Goal: Task Accomplishment & Management: Complete application form

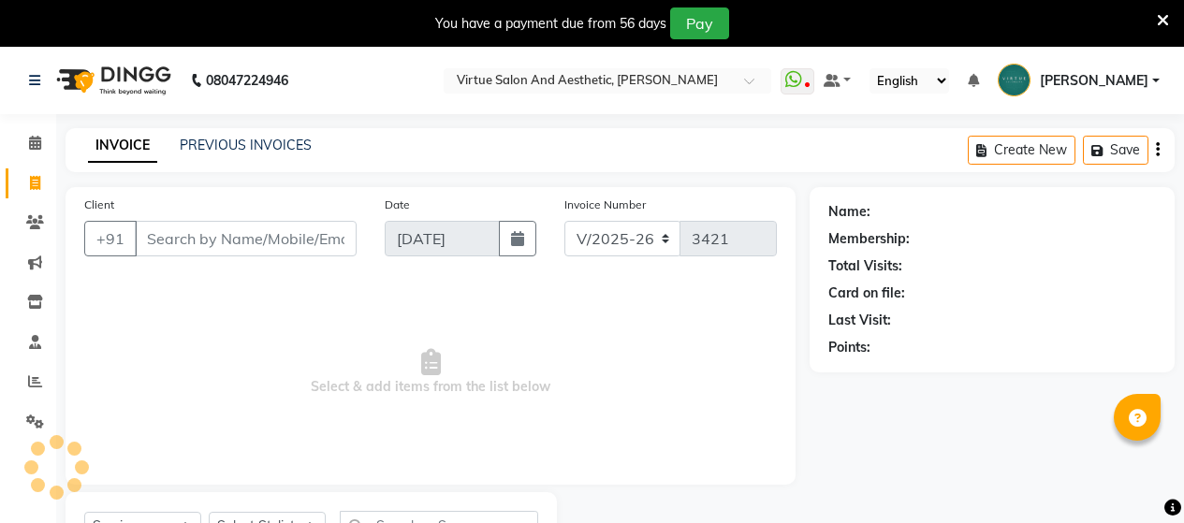
select select "4466"
select select "service"
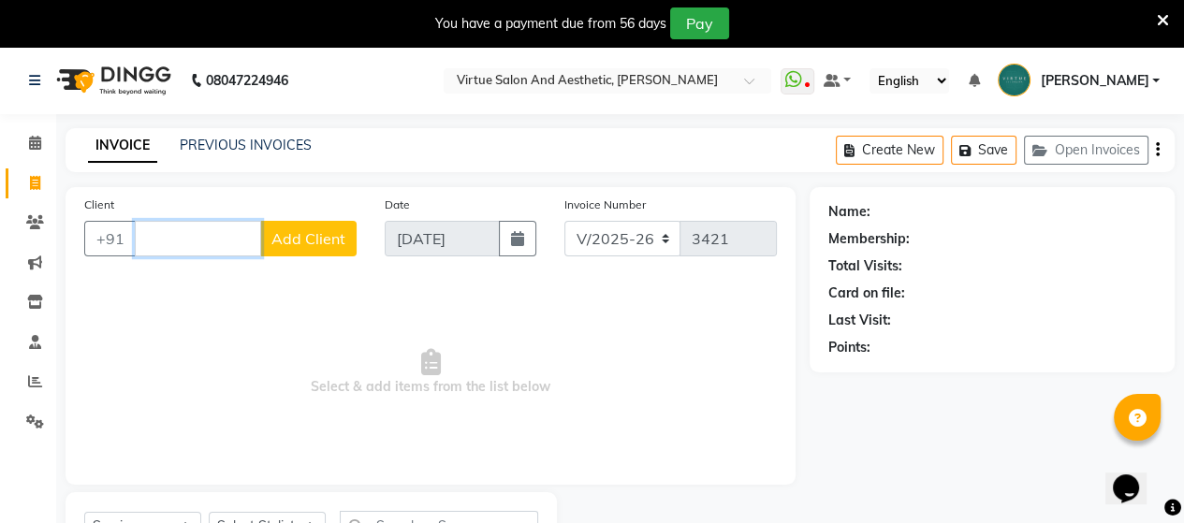
click at [206, 244] on input "Client" at bounding box center [198, 239] width 126 height 36
click at [180, 250] on input "Client" at bounding box center [198, 239] width 126 height 36
type input "9"
type input "950084439"
click at [290, 244] on span "Add Client" at bounding box center [308, 238] width 74 height 19
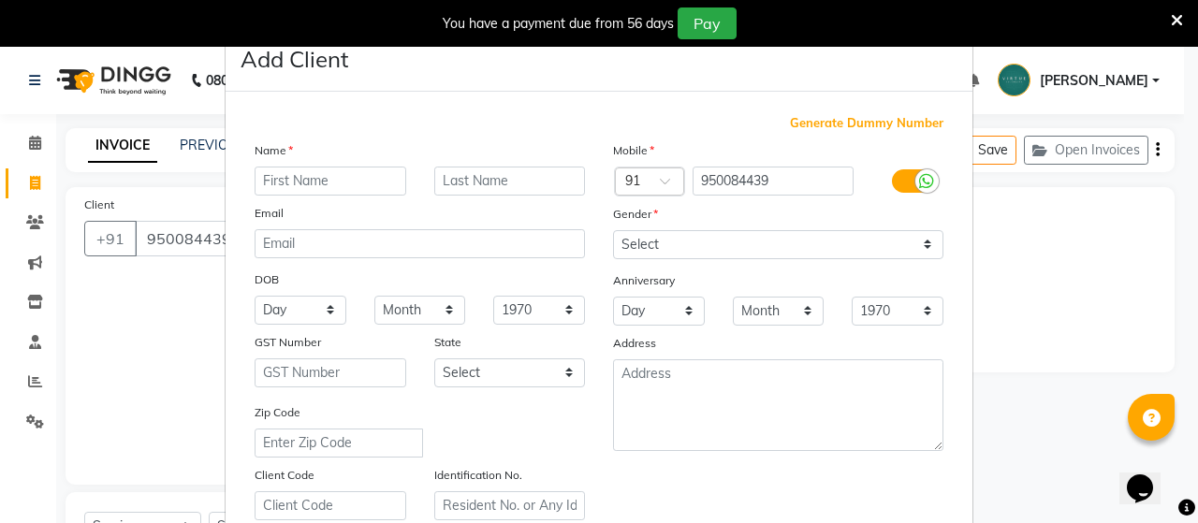
click at [307, 179] on input "text" at bounding box center [331, 181] width 152 height 29
type input "m"
type input "MORTHI"
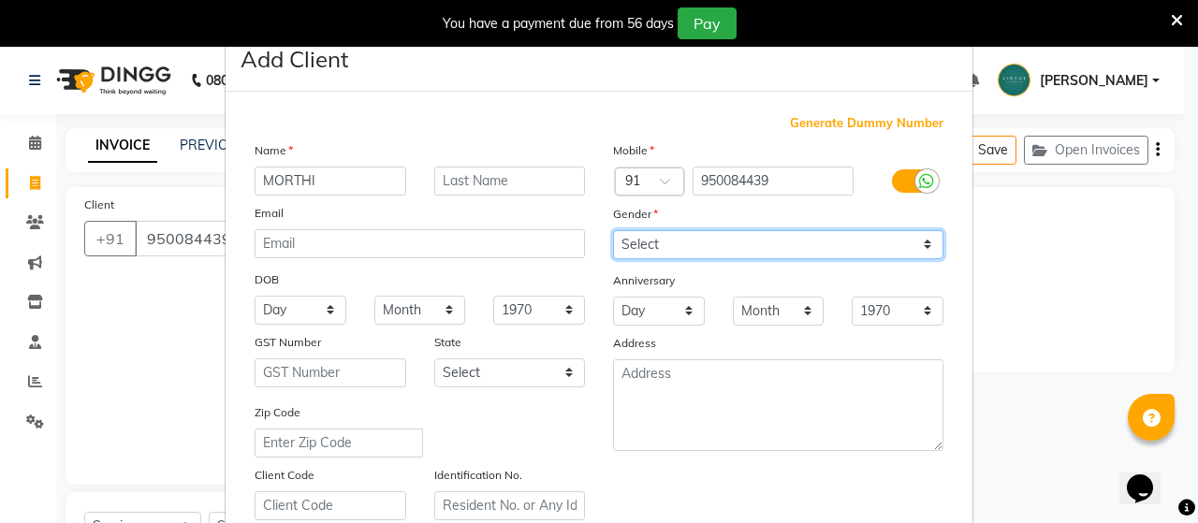
click at [756, 236] on select "Select [DEMOGRAPHIC_DATA] [DEMOGRAPHIC_DATA] Other Prefer Not To Say" at bounding box center [778, 244] width 330 height 29
select select "[DEMOGRAPHIC_DATA]"
click at [613, 231] on select "Select [DEMOGRAPHIC_DATA] [DEMOGRAPHIC_DATA] Other Prefer Not To Say" at bounding box center [778, 244] width 330 height 29
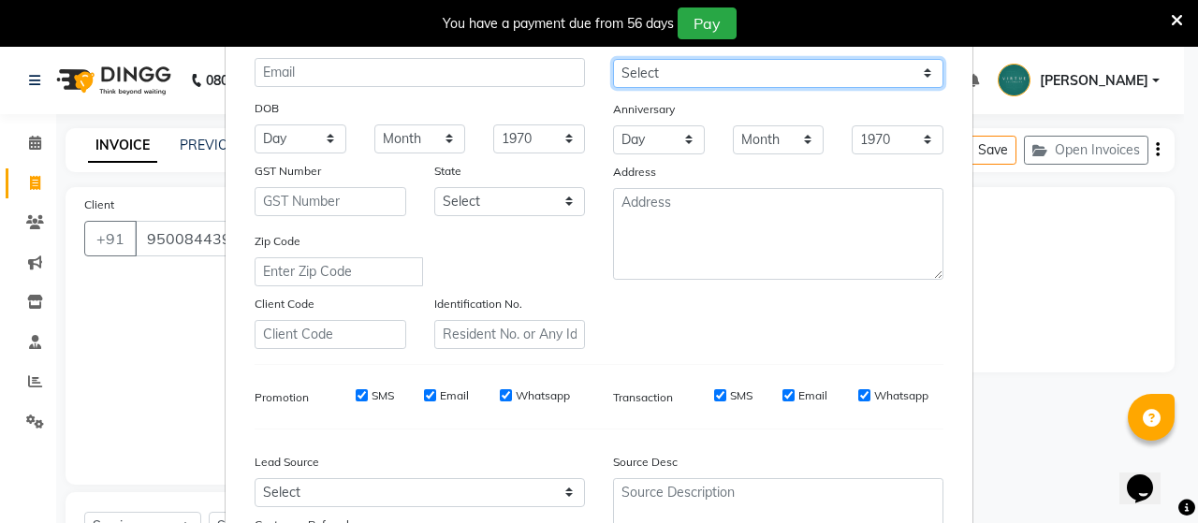
scroll to position [349, 0]
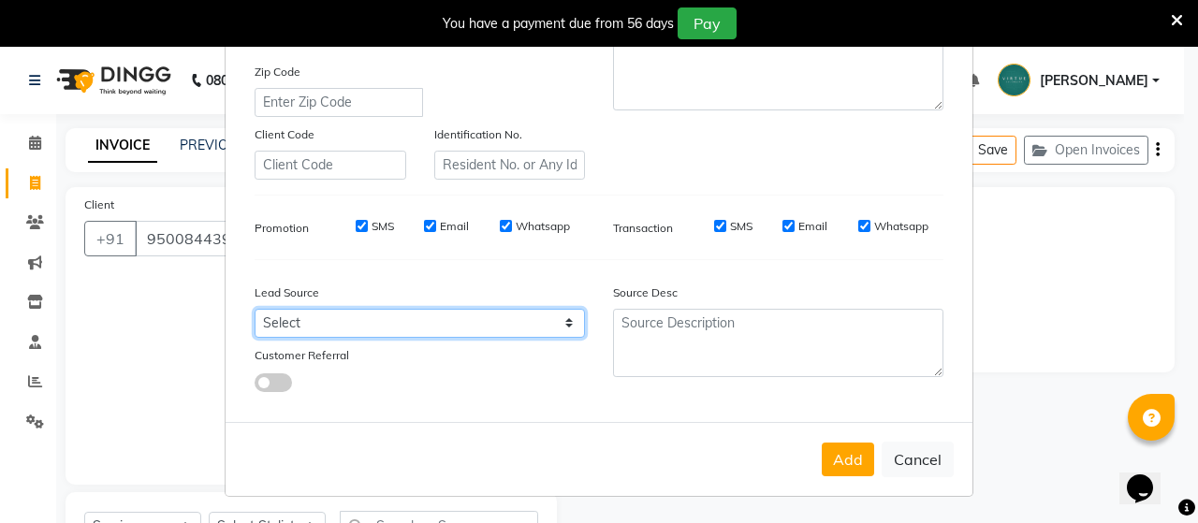
click at [314, 326] on select "Select Walk-in Referral Internet Friend Word of Mouth Advertisement Facebook Ju…" at bounding box center [420, 323] width 330 height 29
select select "30564"
click at [255, 309] on select "Select Walk-in Referral Internet Friend Word of Mouth Advertisement Facebook Ju…" at bounding box center [420, 323] width 330 height 29
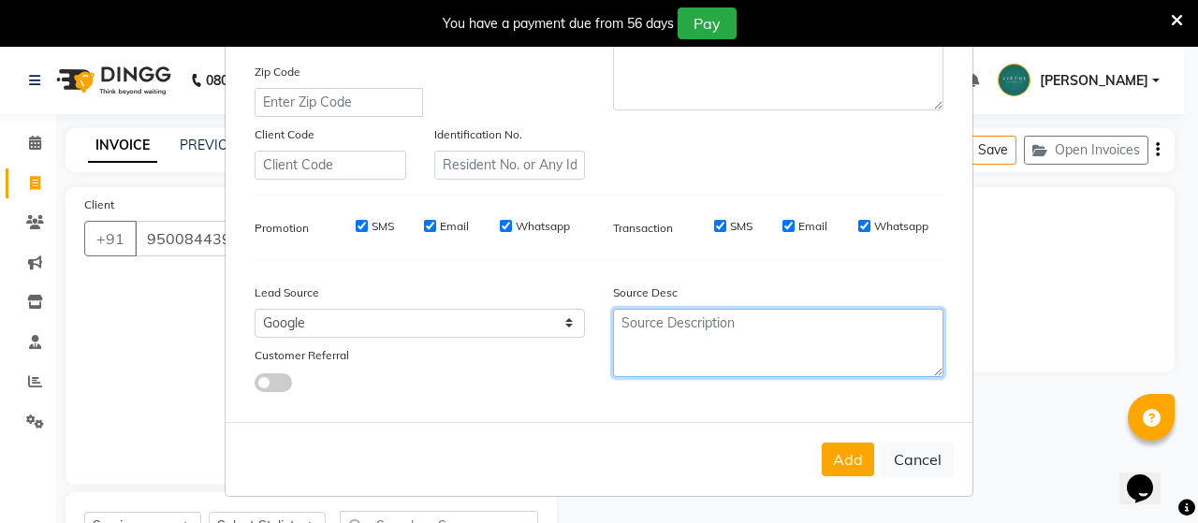
click at [724, 355] on textarea at bounding box center [778, 343] width 330 height 68
type textarea "NEW"
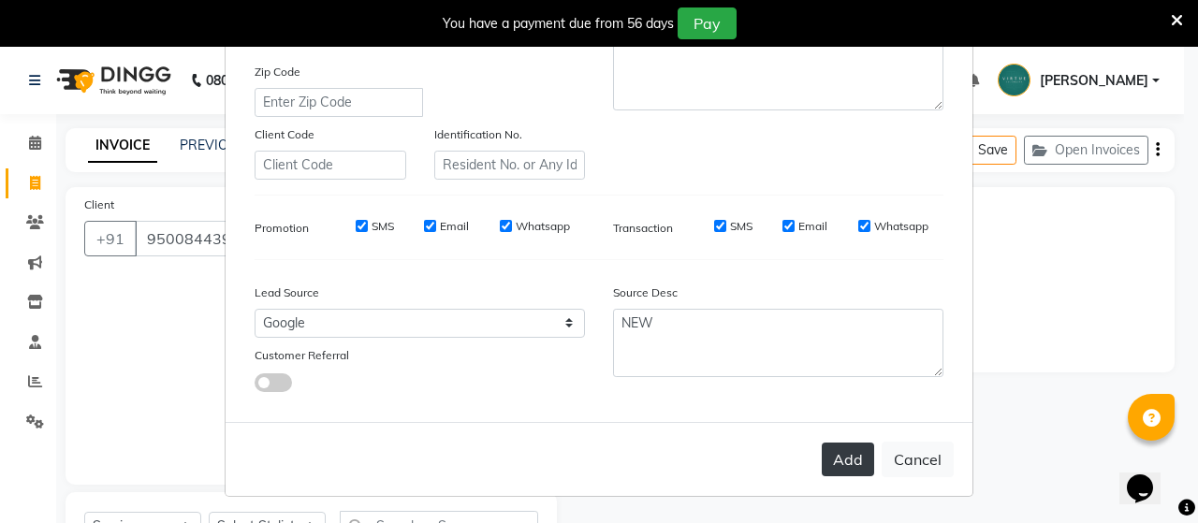
click at [855, 462] on button "Add" at bounding box center [848, 460] width 52 height 34
click at [854, 457] on button "Add" at bounding box center [848, 460] width 52 height 34
click at [837, 460] on button "Add" at bounding box center [848, 460] width 52 height 34
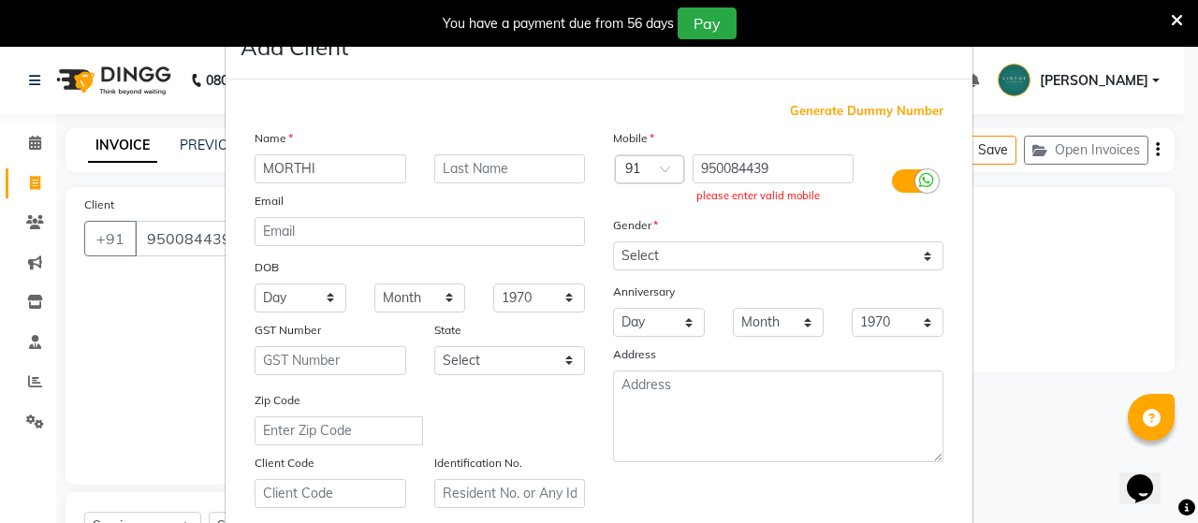
scroll to position [0, 0]
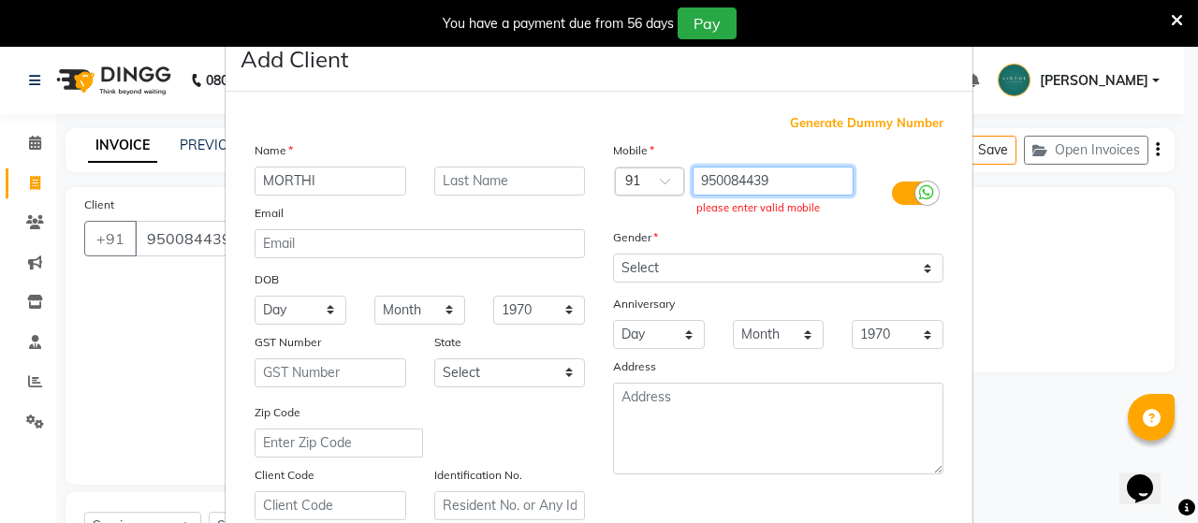
drag, startPoint x: 800, startPoint y: 180, endPoint x: 1197, endPoint y: 191, distance: 397.1
click at [801, 180] on input "950084439" at bounding box center [774, 181] width 162 height 29
type input "9"
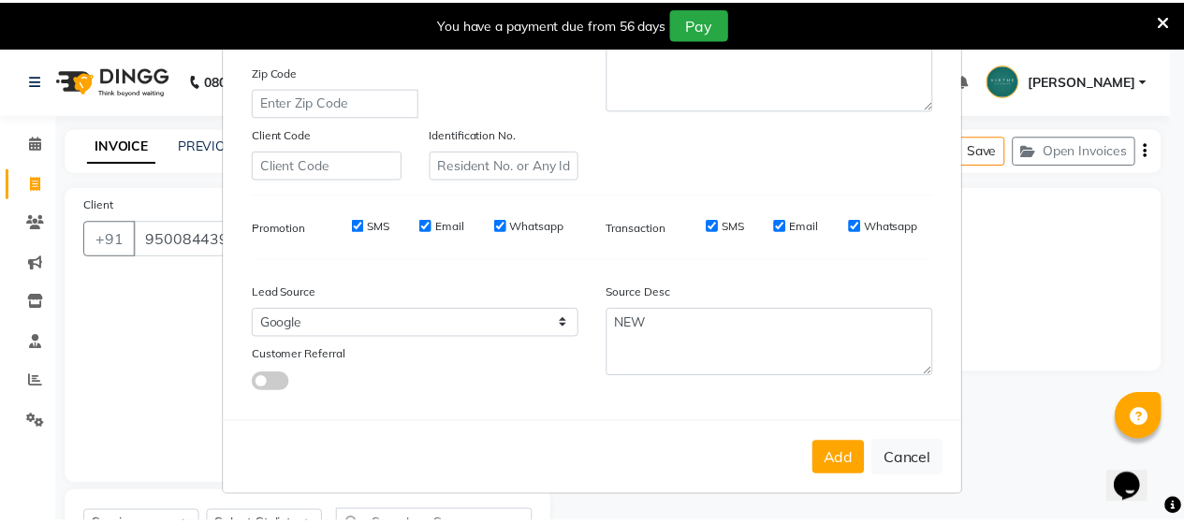
scroll to position [349, 0]
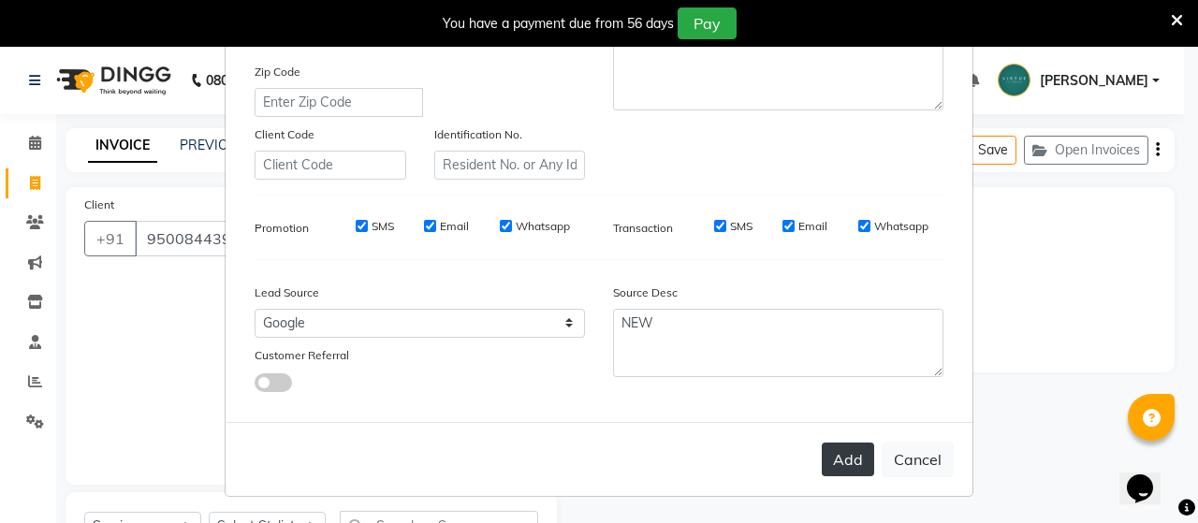
type input "95008444393"
click at [859, 461] on button "Add" at bounding box center [848, 460] width 52 height 34
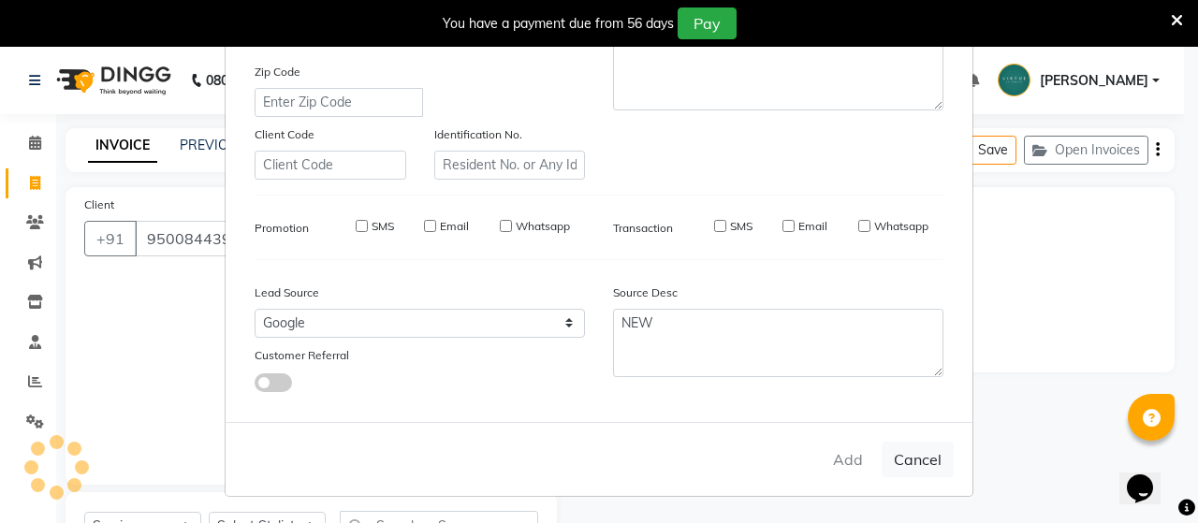
type input "95*******93"
select select
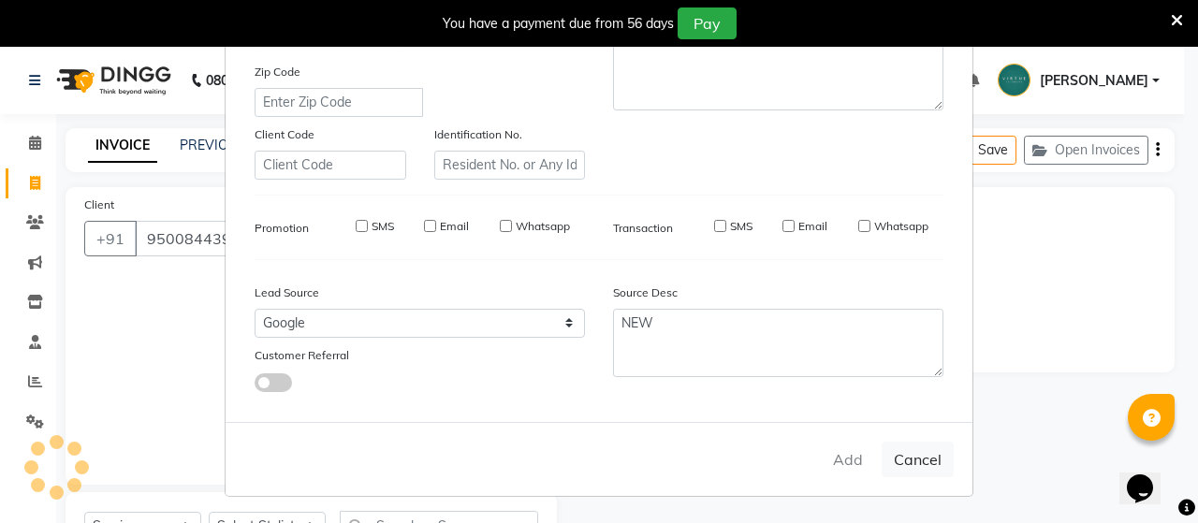
select select
checkbox input "false"
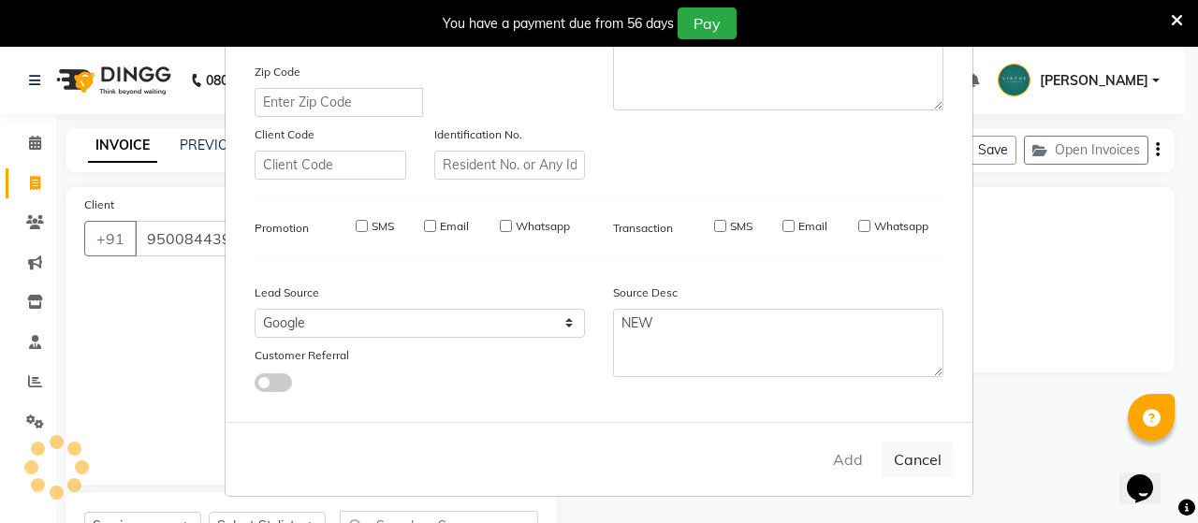
checkbox input "false"
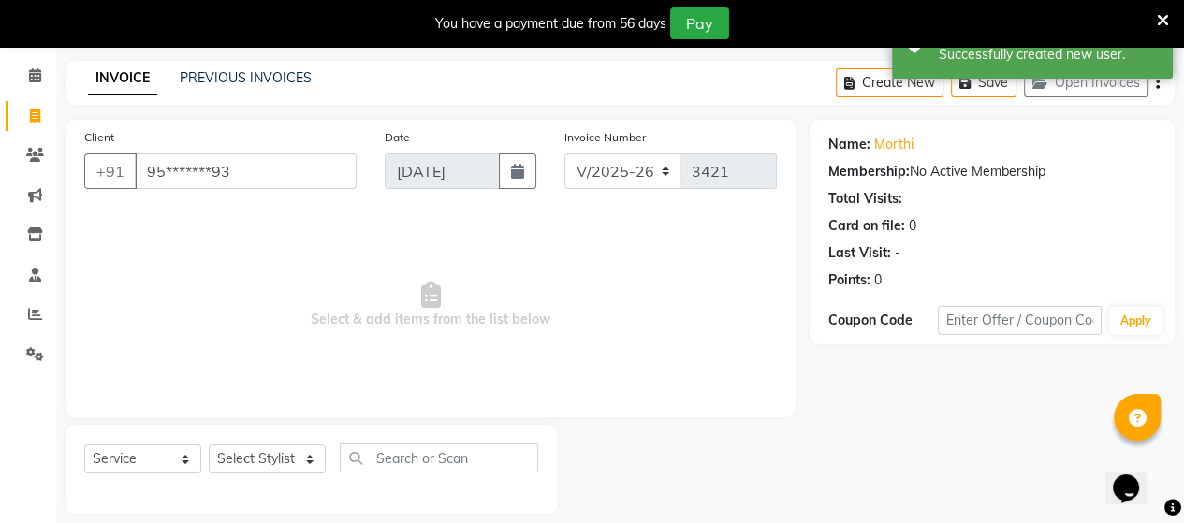
scroll to position [86, 0]
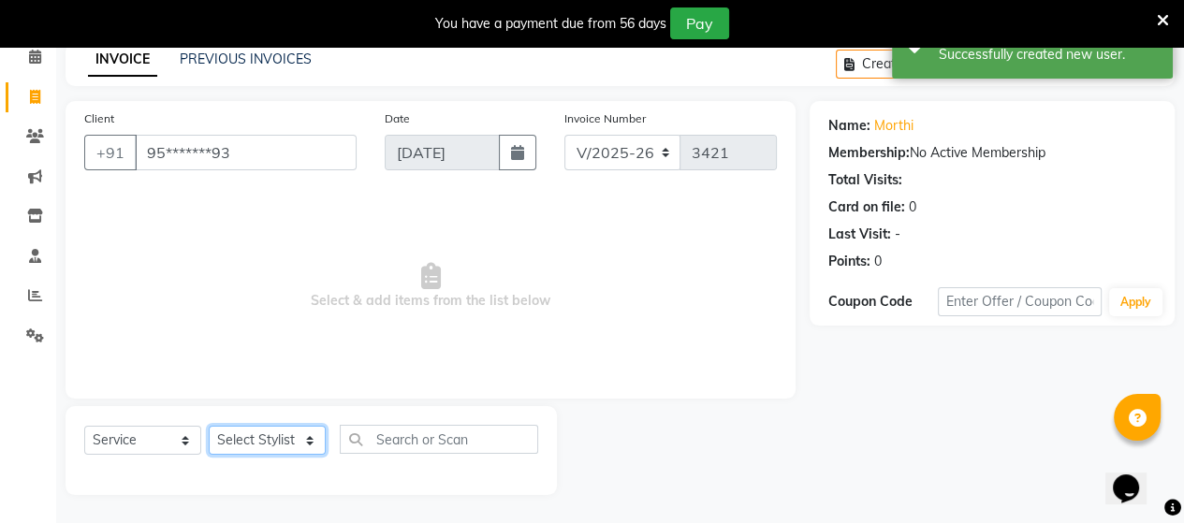
click at [257, 441] on select "Select Stylist Admin [PERSON_NAME] Apsu Auditor Ambattur [PERSON_NAME] Dingg - …" at bounding box center [267, 440] width 117 height 29
select select "25074"
click at [209, 427] on select "Select Stylist Admin [PERSON_NAME] Apsu Auditor Ambattur [PERSON_NAME] Dingg - …" at bounding box center [267, 440] width 117 height 29
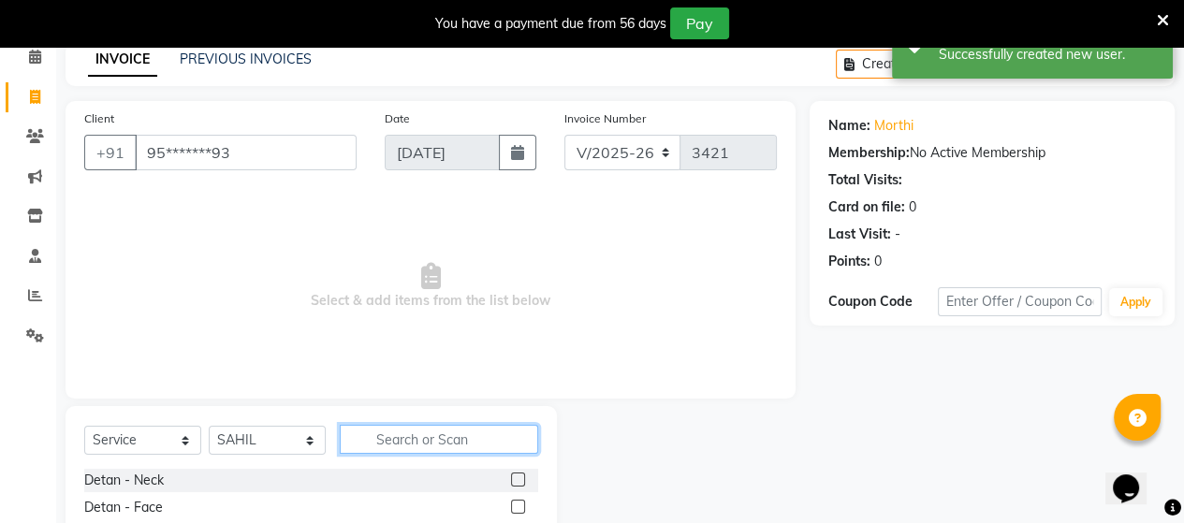
click at [422, 434] on input "text" at bounding box center [439, 439] width 198 height 29
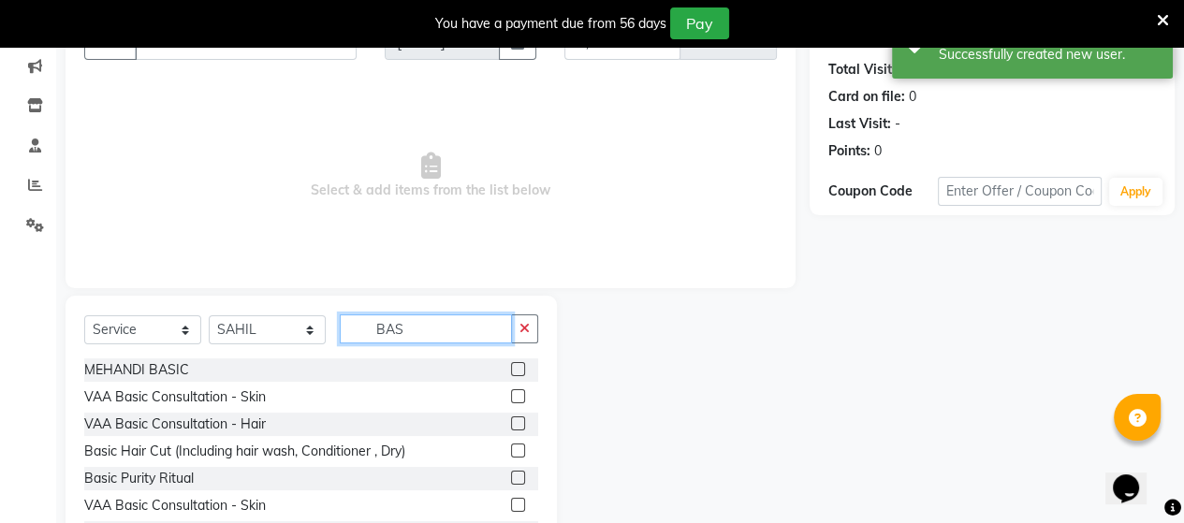
scroll to position [273, 0]
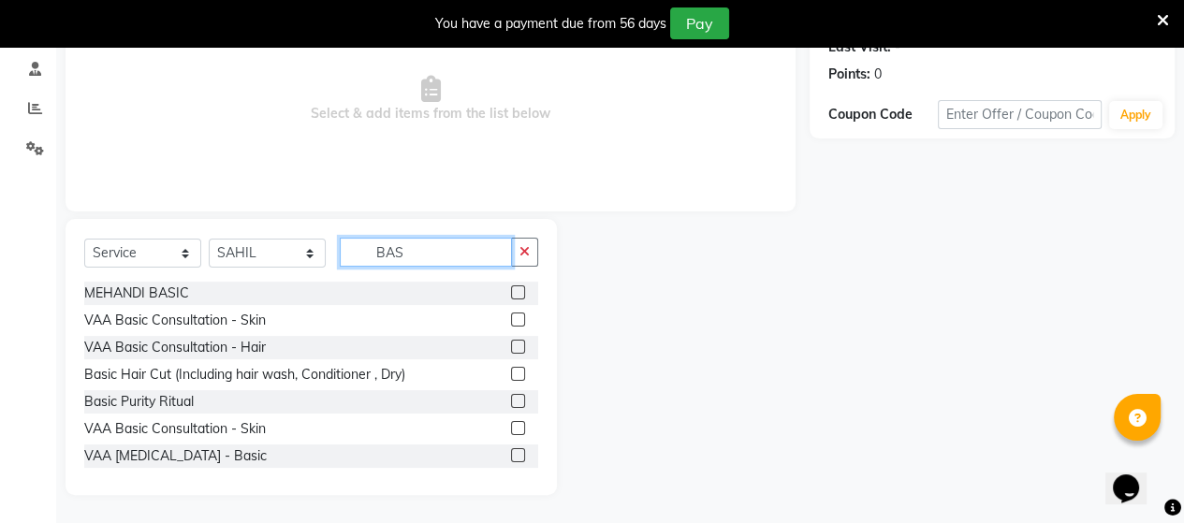
type input "BAS"
click at [511, 371] on label at bounding box center [518, 374] width 14 height 14
click at [511, 371] on input "checkbox" at bounding box center [517, 375] width 12 height 12
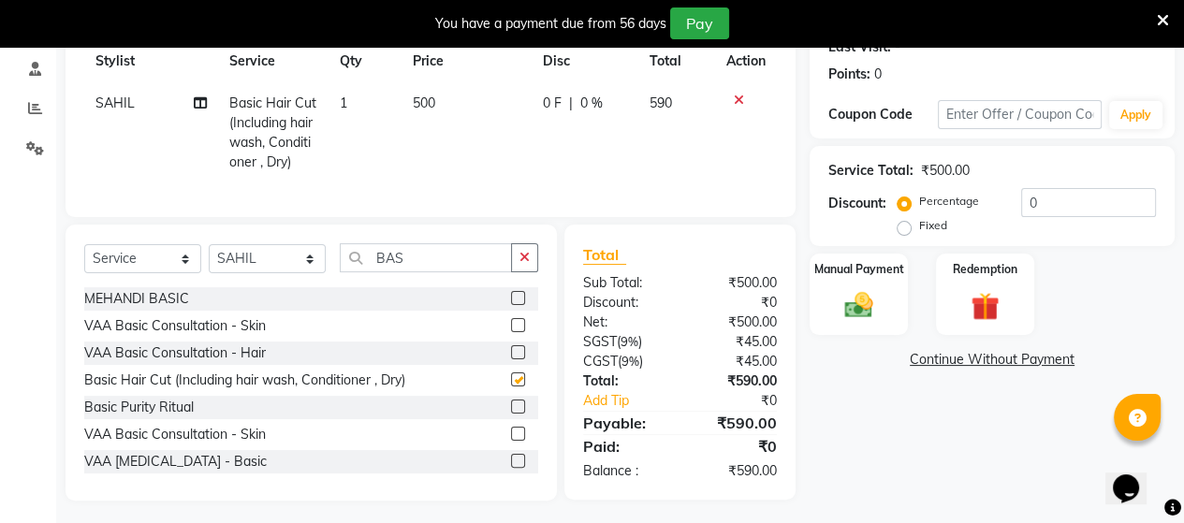
checkbox input "false"
click at [459, 268] on input "BAS" at bounding box center [426, 257] width 172 height 29
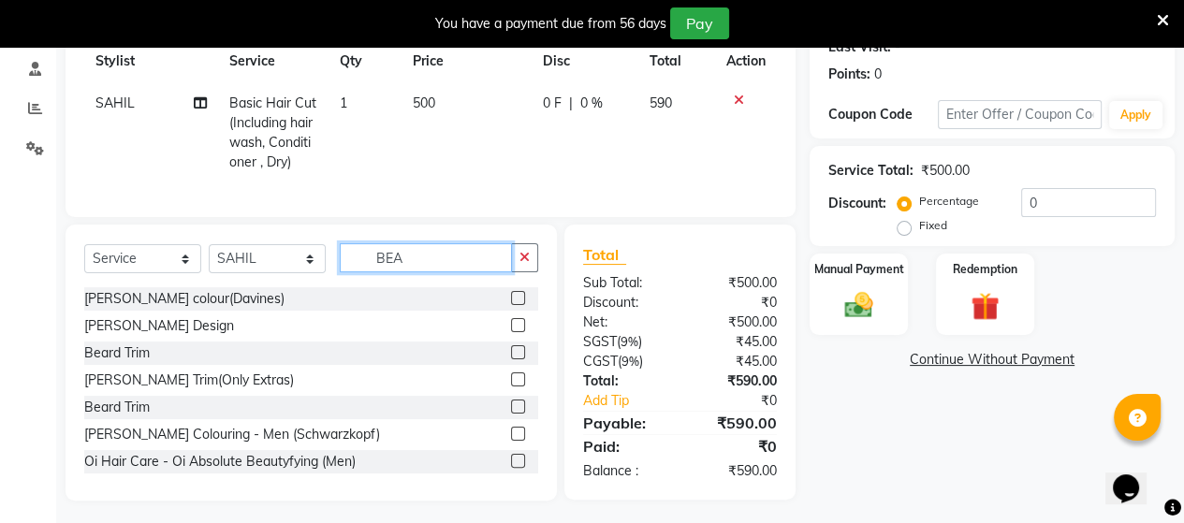
type input "BEA"
click at [512, 338] on div at bounding box center [524, 326] width 27 height 23
click at [511, 332] on label at bounding box center [518, 325] width 14 height 14
click at [511, 332] on input "checkbox" at bounding box center [517, 326] width 12 height 12
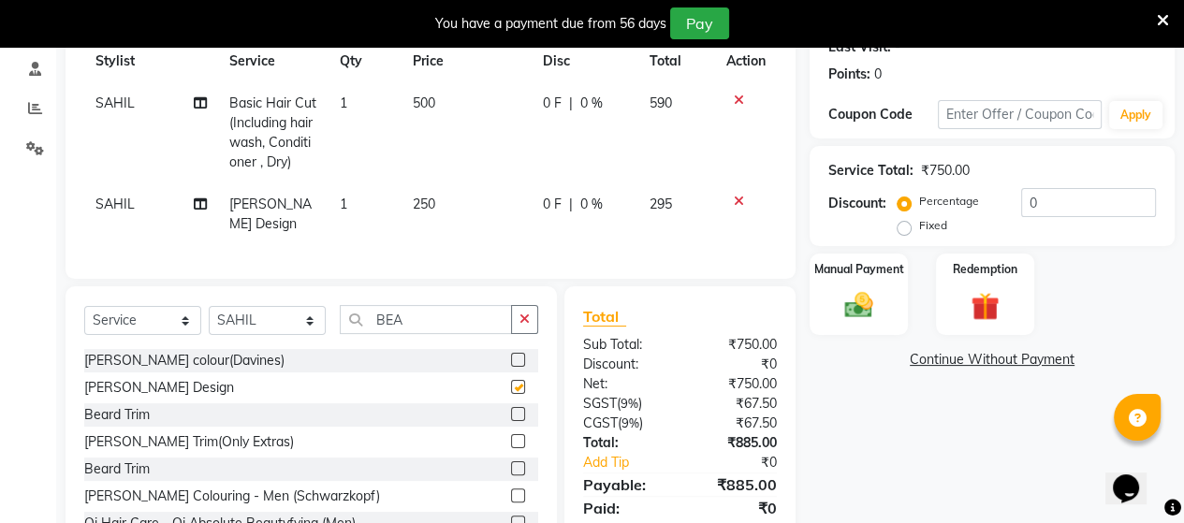
checkbox input "false"
click at [819, 306] on div "Manual Payment" at bounding box center [859, 294] width 102 height 85
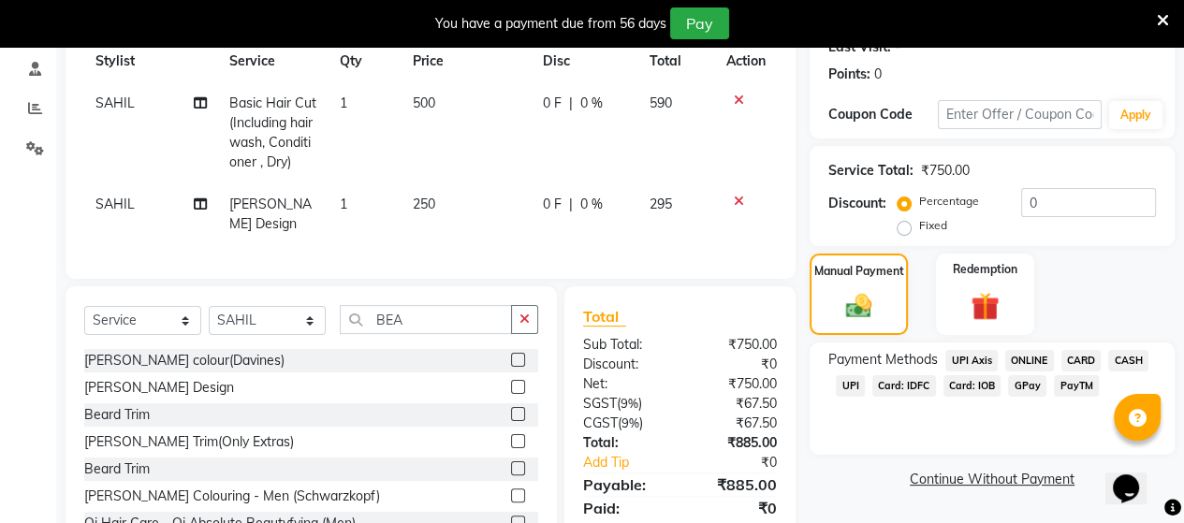
click at [852, 389] on span "UPI" at bounding box center [850, 386] width 29 height 22
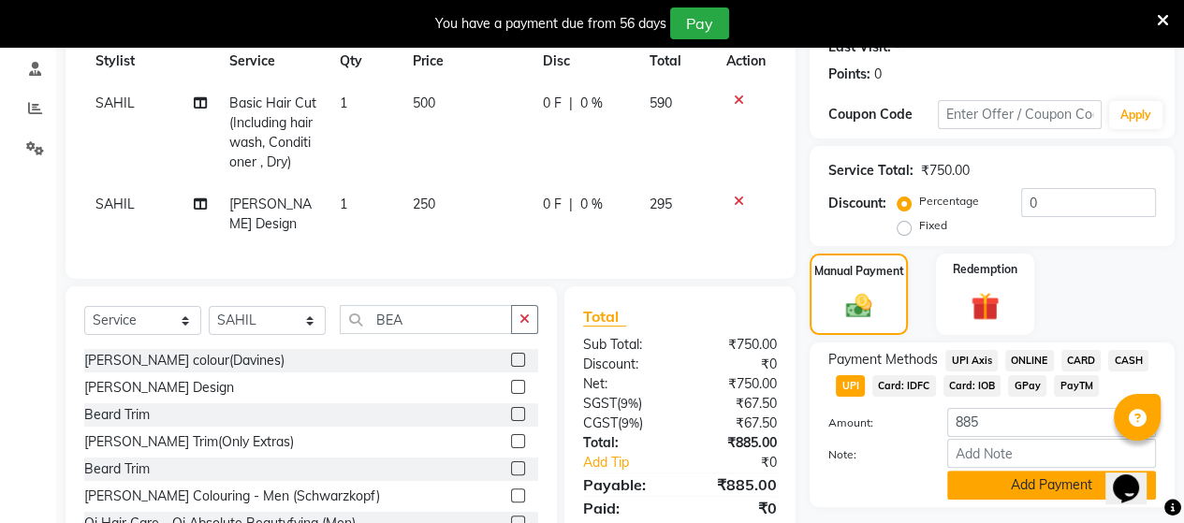
click at [983, 483] on button "Add Payment" at bounding box center [1051, 485] width 209 height 29
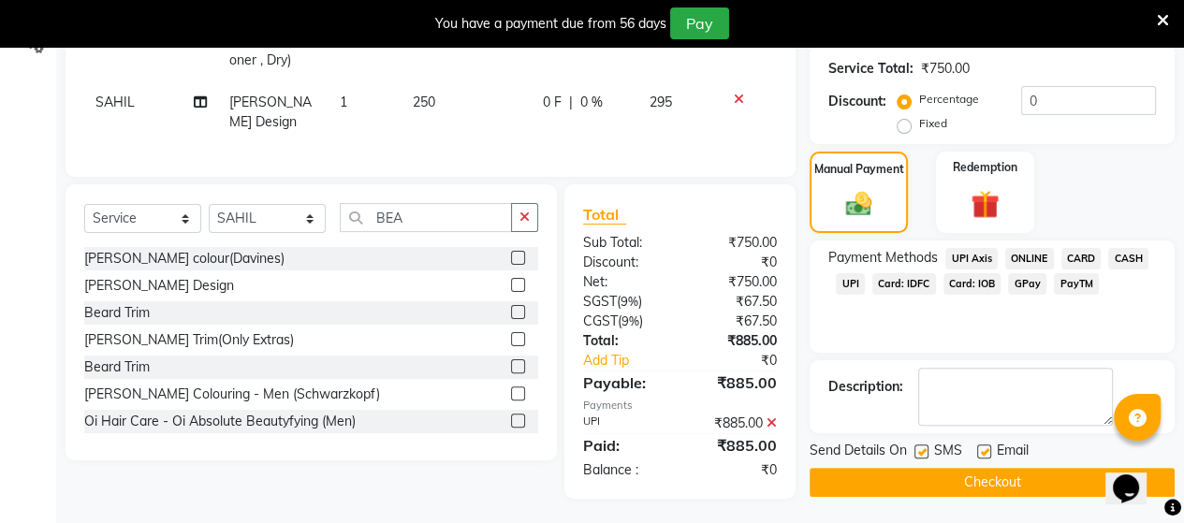
scroll to position [376, 0]
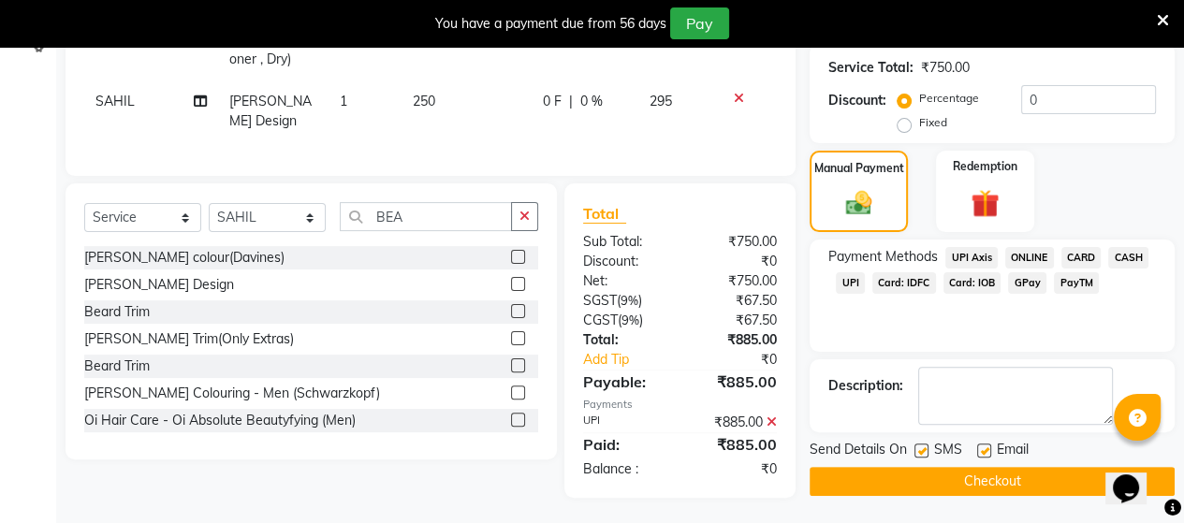
click at [977, 480] on button "Checkout" at bounding box center [992, 481] width 365 height 29
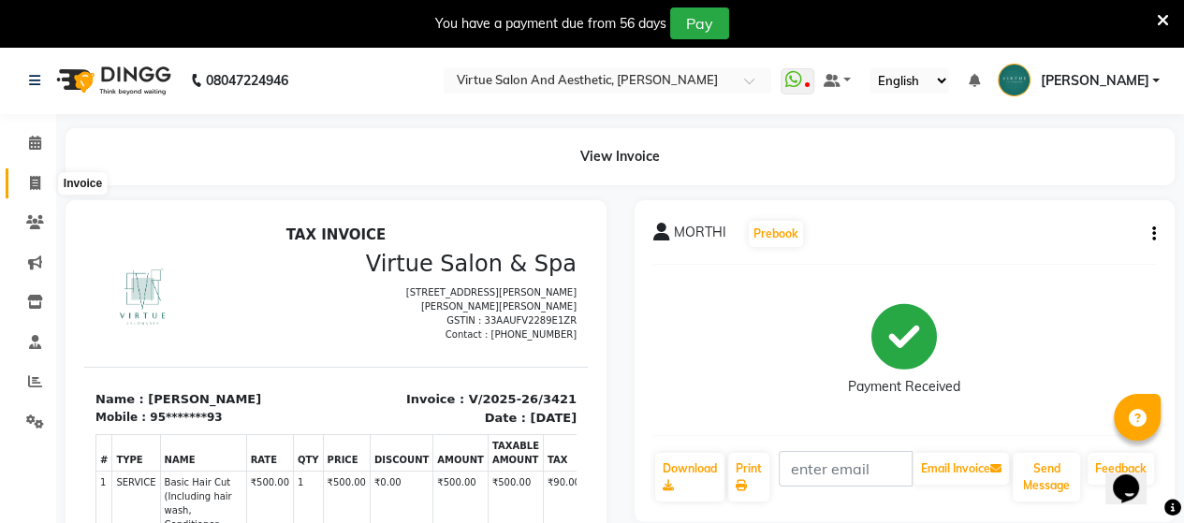
click at [22, 175] on span at bounding box center [35, 184] width 33 height 22
select select "4466"
select select "service"
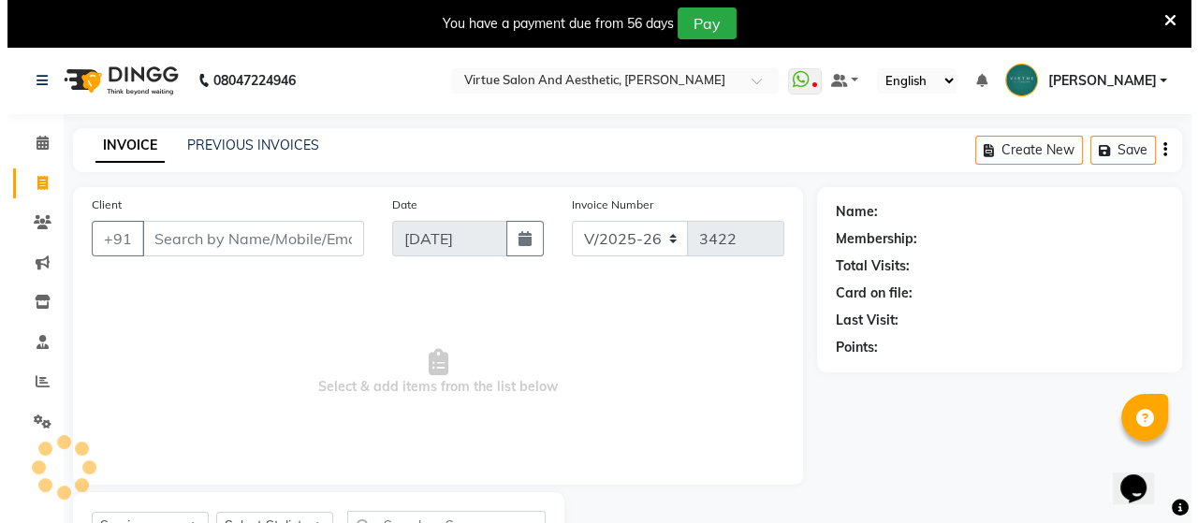
scroll to position [86, 0]
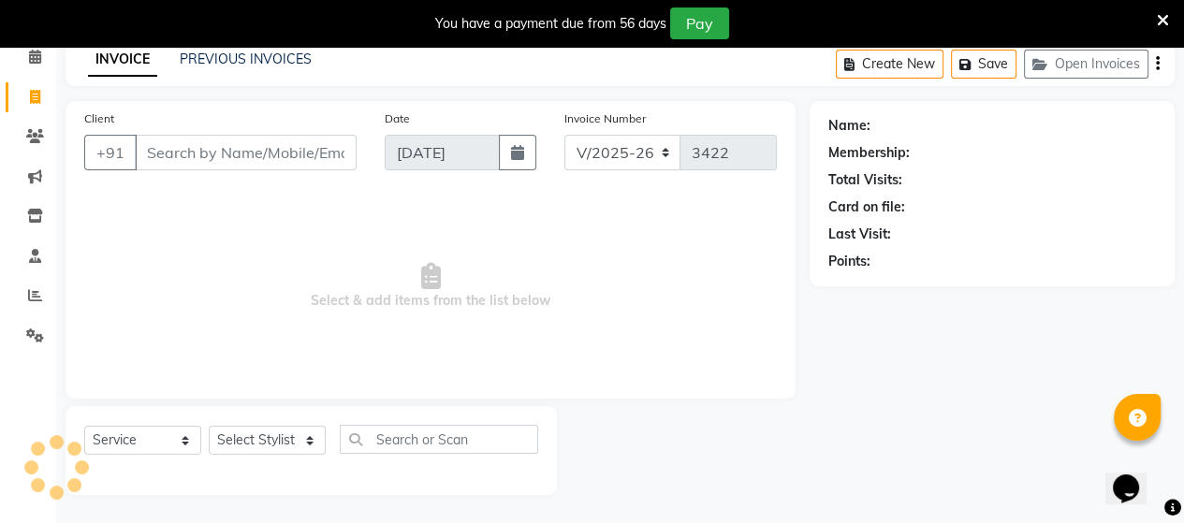
drag, startPoint x: 273, startPoint y: 152, endPoint x: 316, endPoint y: 154, distance: 43.1
click at [281, 152] on input "Client" at bounding box center [246, 153] width 222 height 36
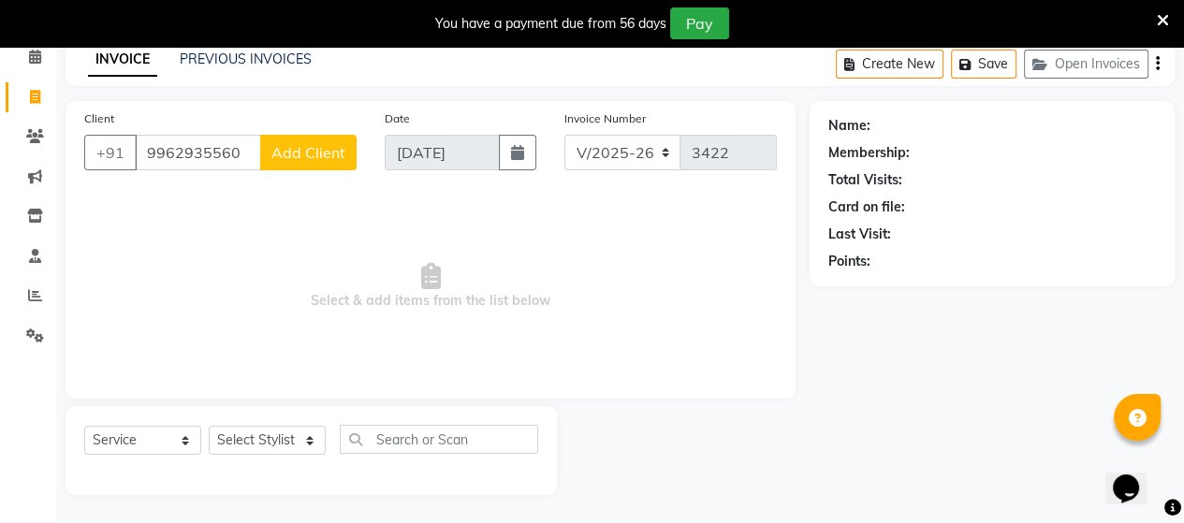
type input "9962935560"
click at [292, 161] on span "Add Client" at bounding box center [308, 152] width 74 height 19
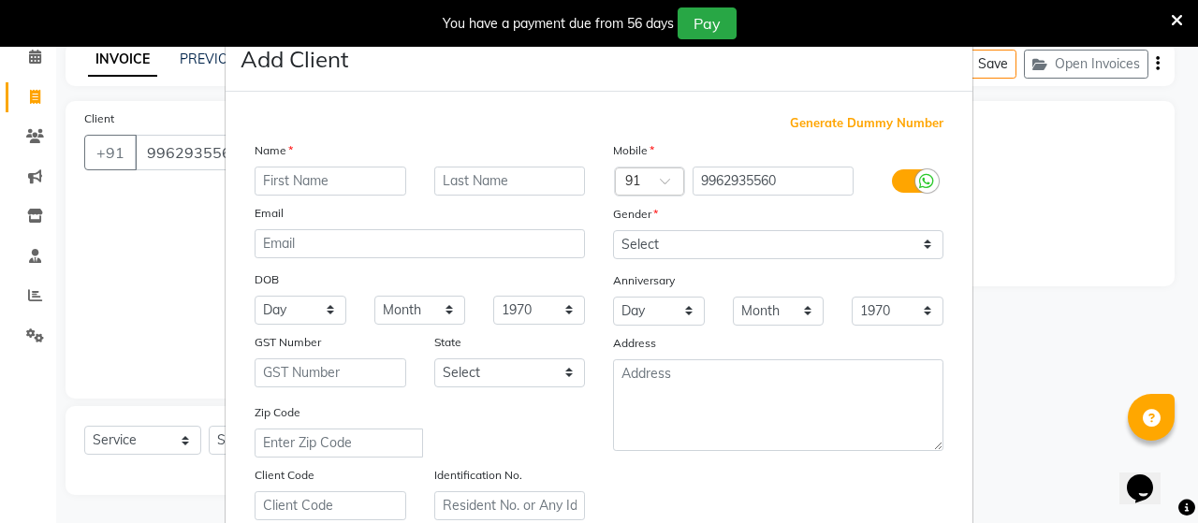
click at [189, 159] on ngb-modal-window "Add Client Generate Dummy Number Name Email DOB Day 01 02 03 04 05 06 07 08 09 …" at bounding box center [599, 261] width 1198 height 523
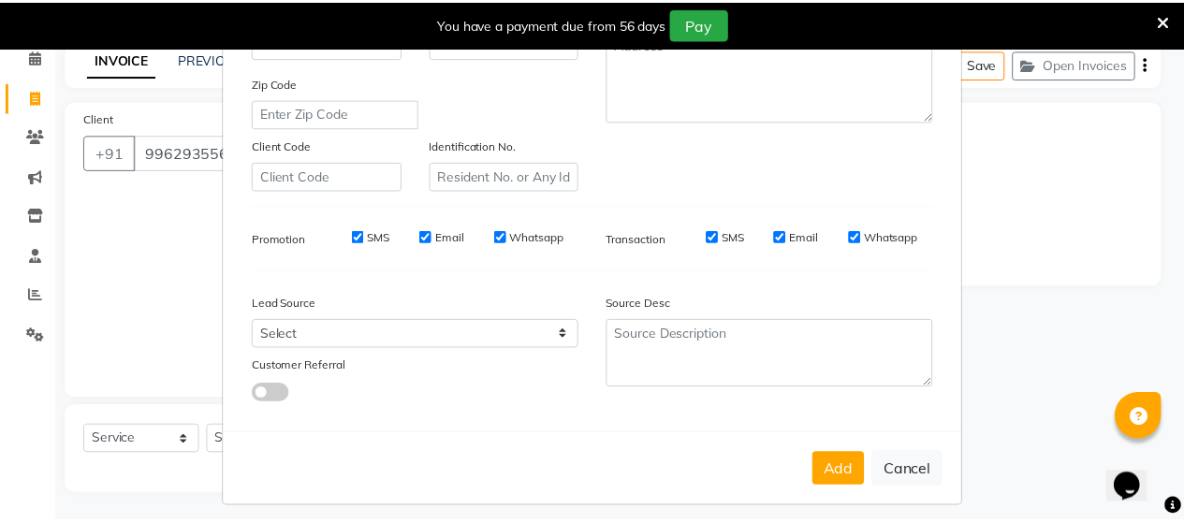
scroll to position [349, 0]
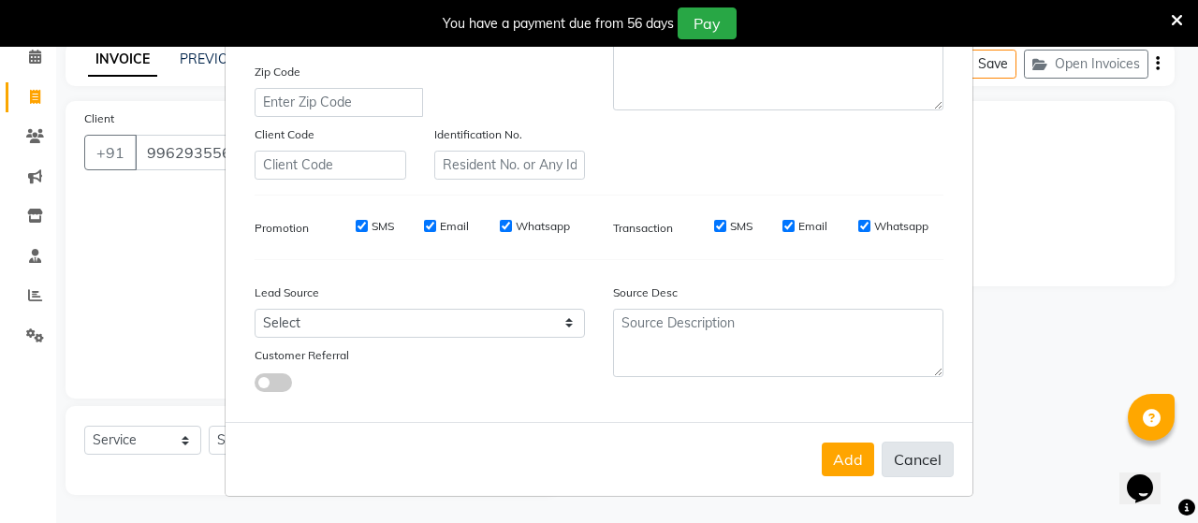
click at [921, 459] on button "Cancel" at bounding box center [918, 460] width 72 height 36
select select
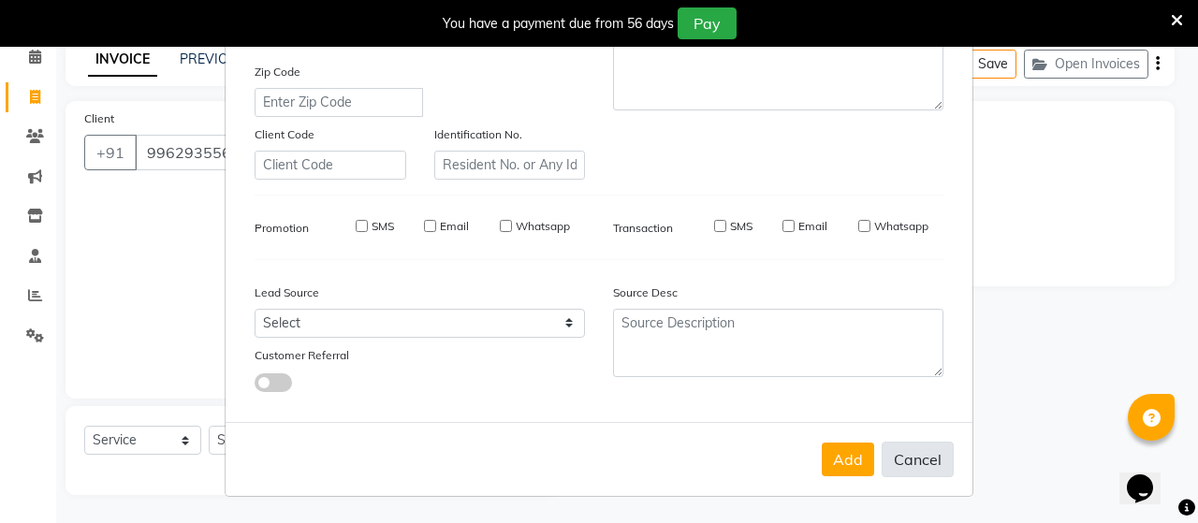
select select
checkbox input "false"
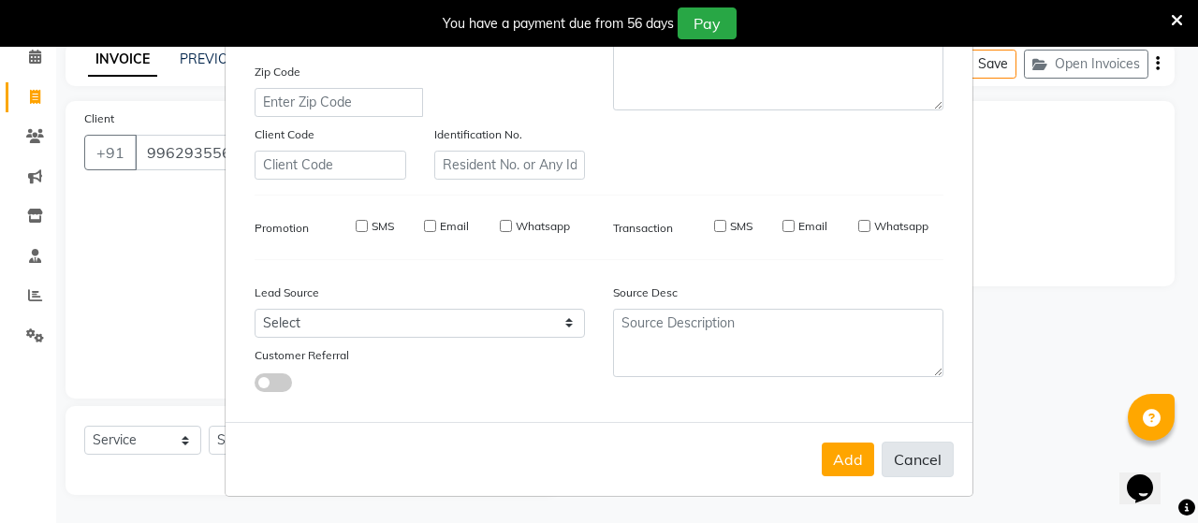
checkbox input "false"
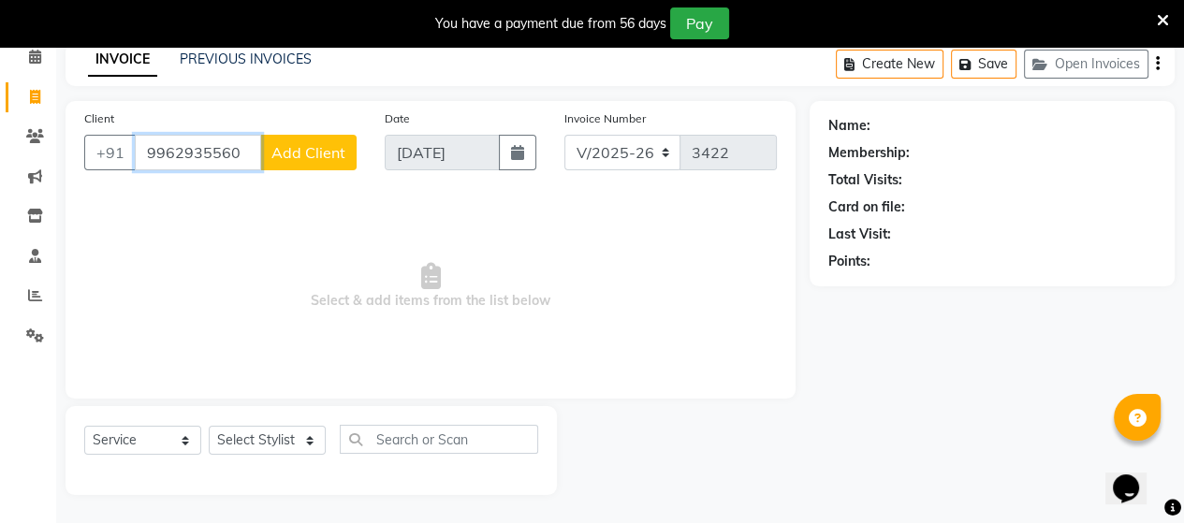
click at [243, 154] on input "9962935560" at bounding box center [198, 153] width 126 height 36
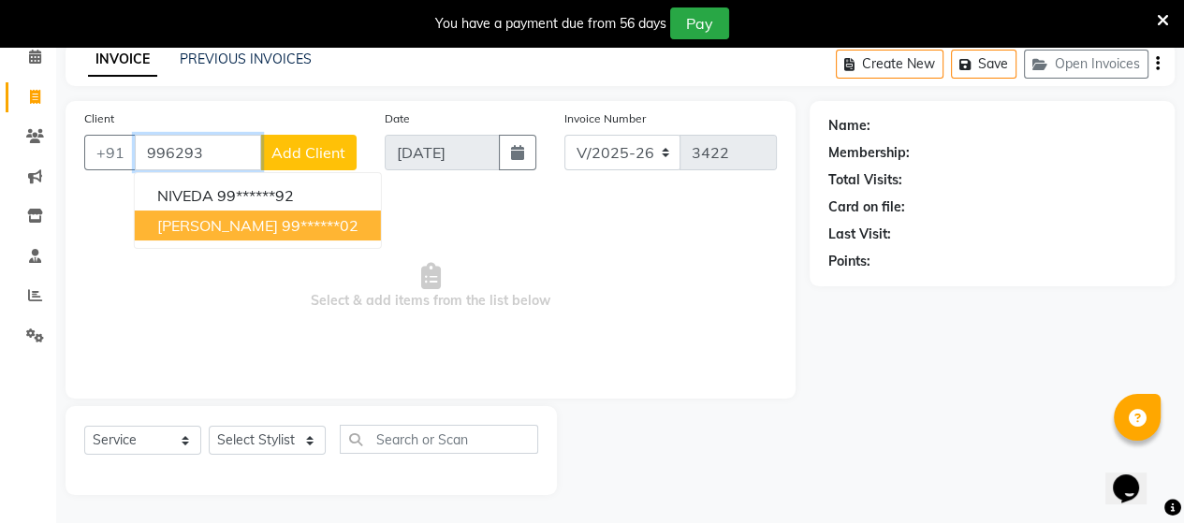
click at [156, 239] on button "[PERSON_NAME] 99******02" at bounding box center [258, 226] width 246 height 30
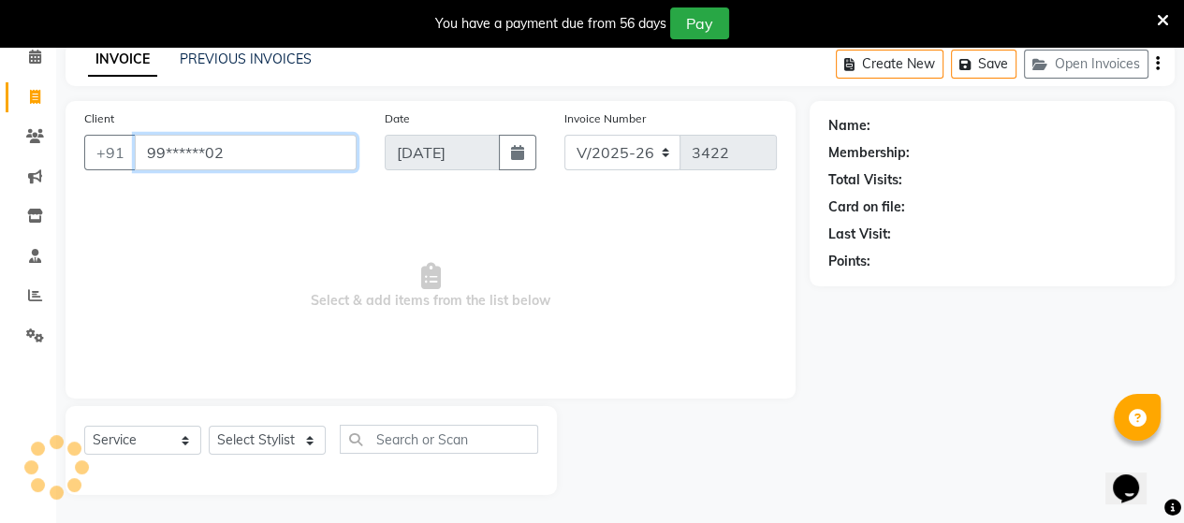
type input "99******02"
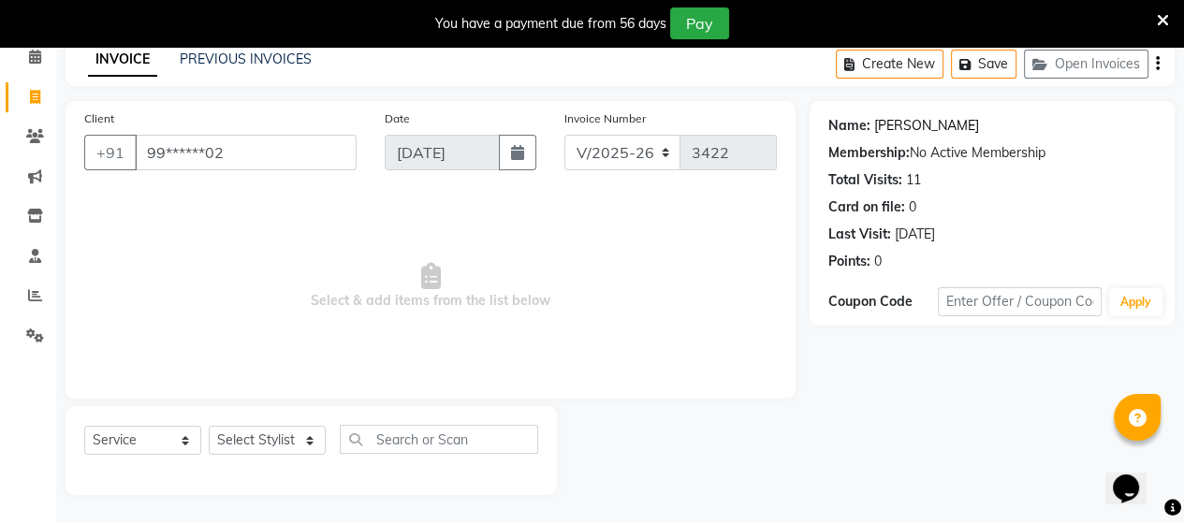
click at [880, 123] on link "[PERSON_NAME]" at bounding box center [926, 126] width 105 height 20
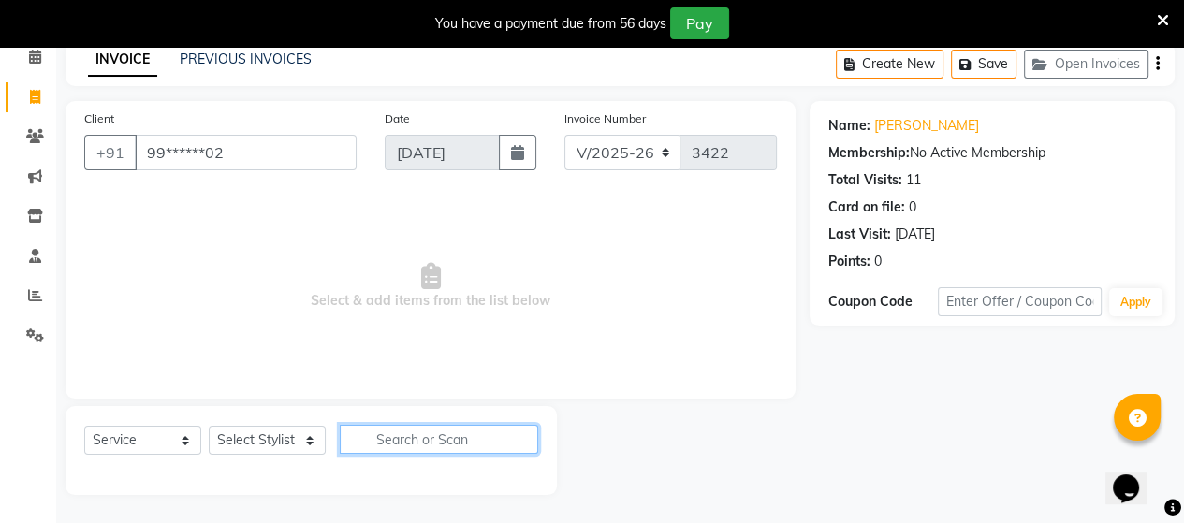
click at [449, 452] on input "text" at bounding box center [439, 439] width 198 height 29
type input "CRE"
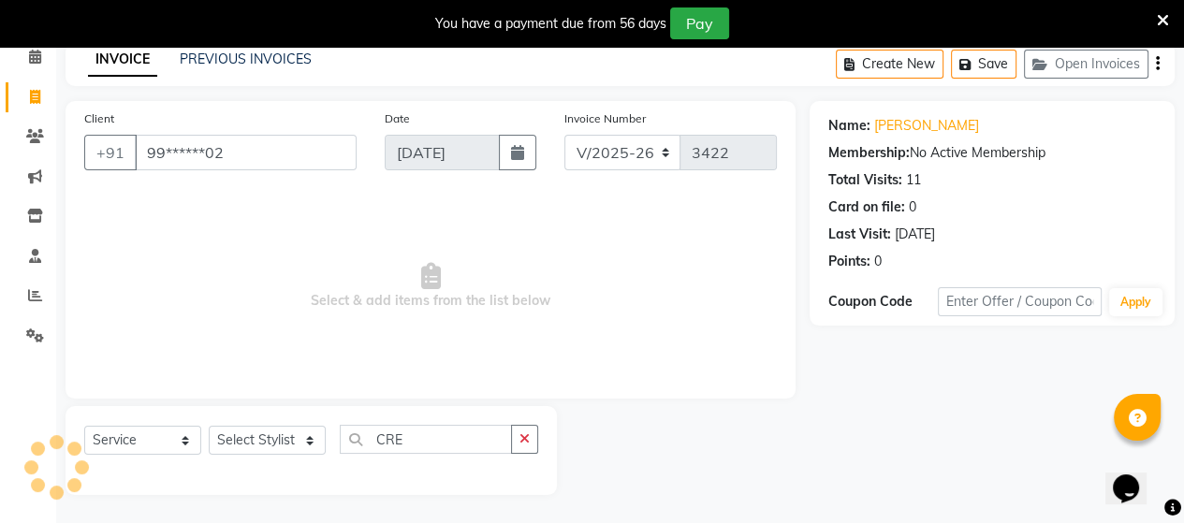
click at [732, 306] on span "Select & add items from the list below" at bounding box center [430, 286] width 693 height 187
drag, startPoint x: 227, startPoint y: 443, endPoint x: 198, endPoint y: 436, distance: 29.8
click at [227, 443] on select "Select Stylist Admin [PERSON_NAME] Apsu Auditor Ambattur [PERSON_NAME] Dingg - …" at bounding box center [267, 440] width 117 height 29
select select "25071"
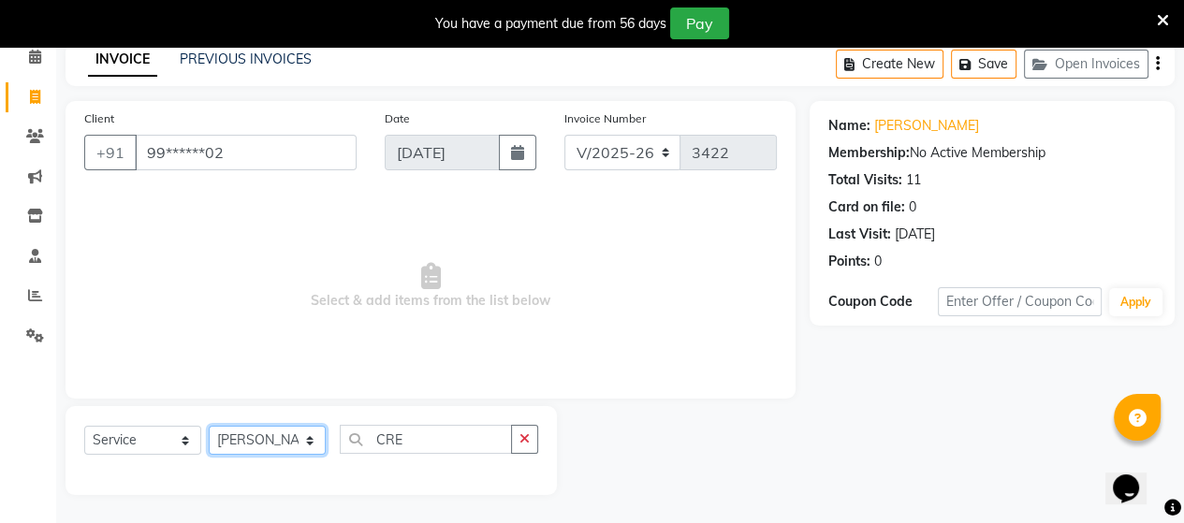
click at [209, 427] on select "Select Stylist Admin [PERSON_NAME] Apsu Auditor Ambattur [PERSON_NAME] Dingg - …" at bounding box center [267, 440] width 117 height 29
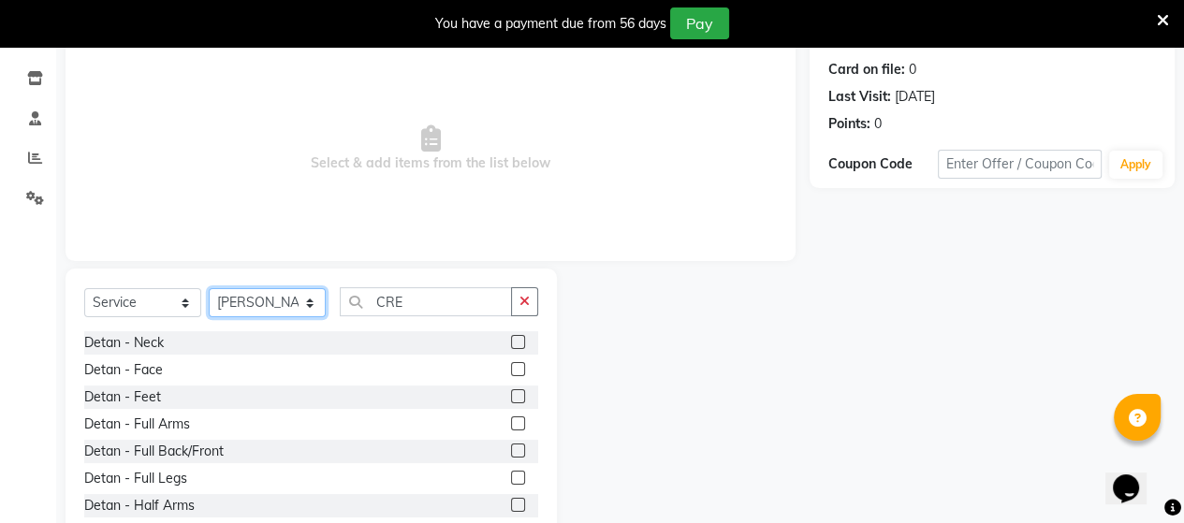
scroll to position [273, 0]
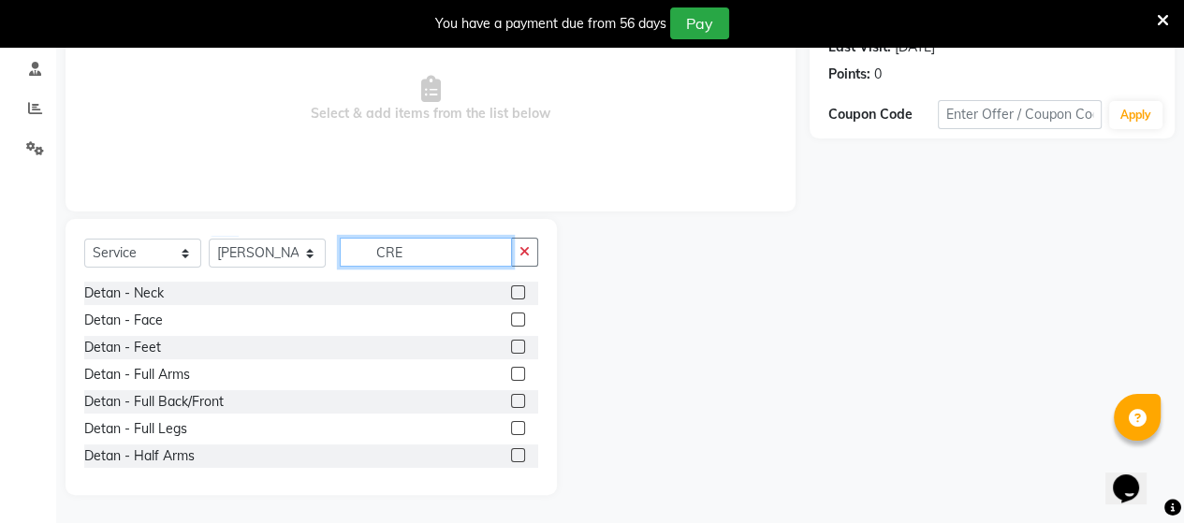
click at [443, 247] on input "CRE" at bounding box center [426, 252] width 172 height 29
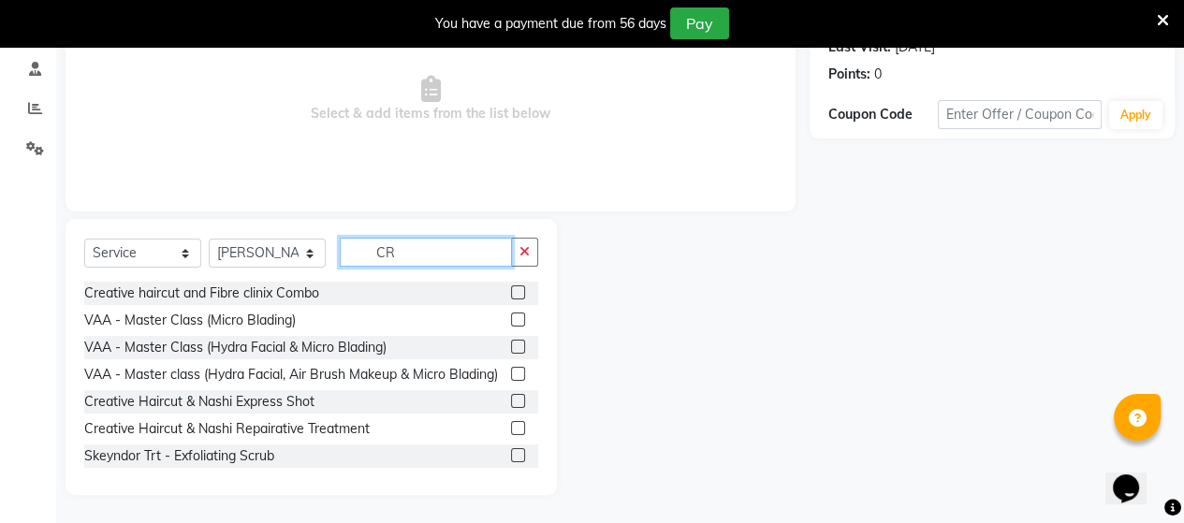
type input "CRE"
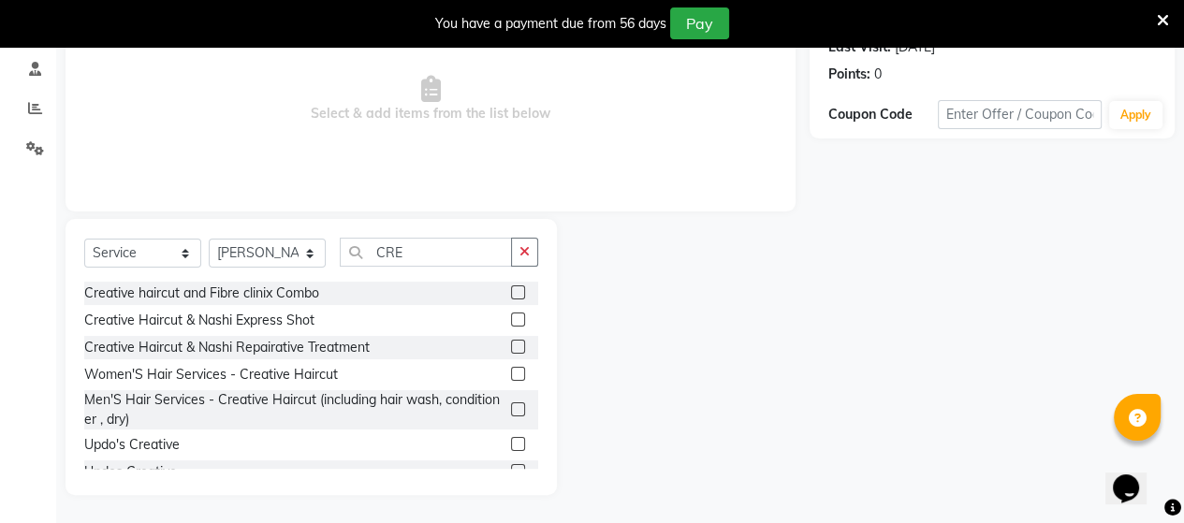
click at [511, 371] on label at bounding box center [518, 374] width 14 height 14
click at [511, 371] on input "checkbox" at bounding box center [517, 375] width 12 height 12
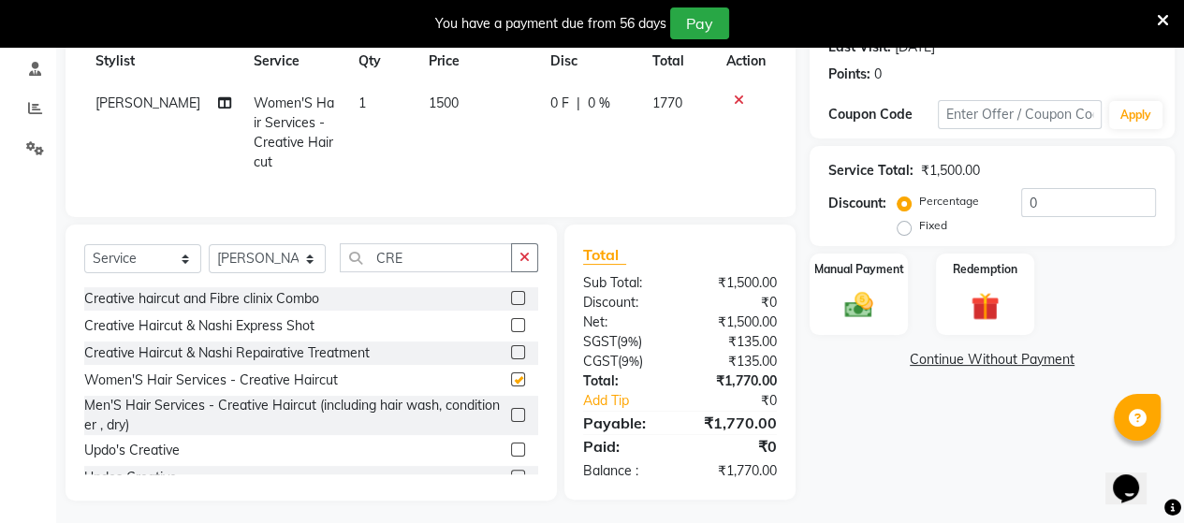
checkbox input "false"
click at [850, 311] on img at bounding box center [859, 305] width 48 height 34
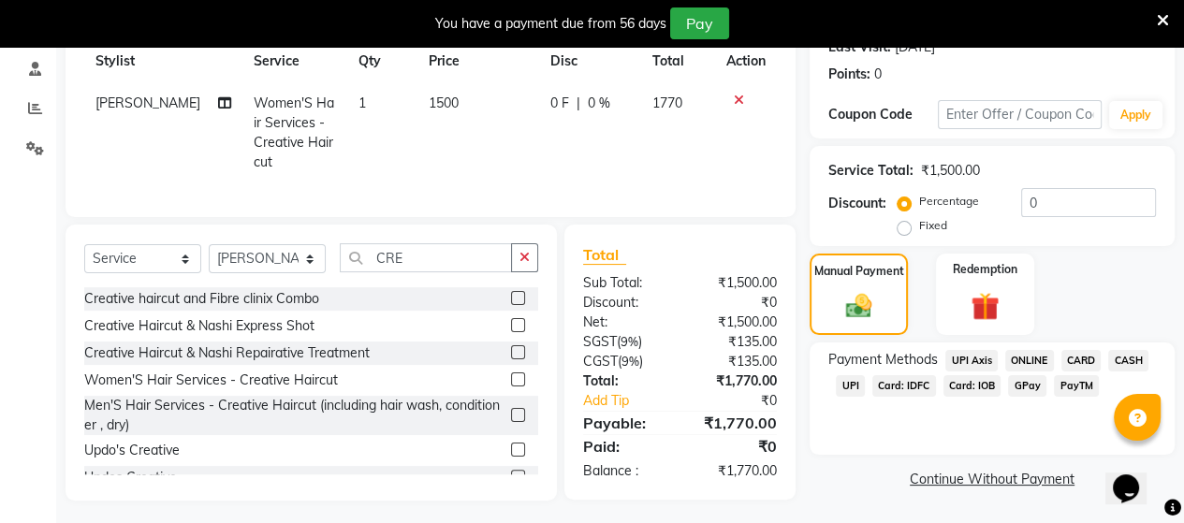
click at [850, 385] on span "UPI" at bounding box center [850, 386] width 29 height 22
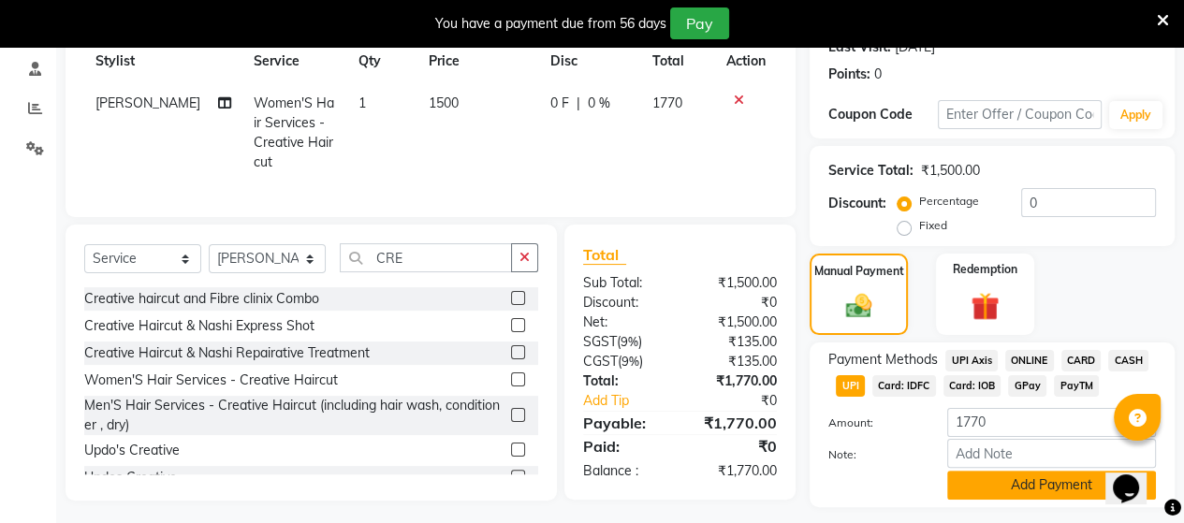
click at [977, 486] on button "Add Payment" at bounding box center [1051, 485] width 209 height 29
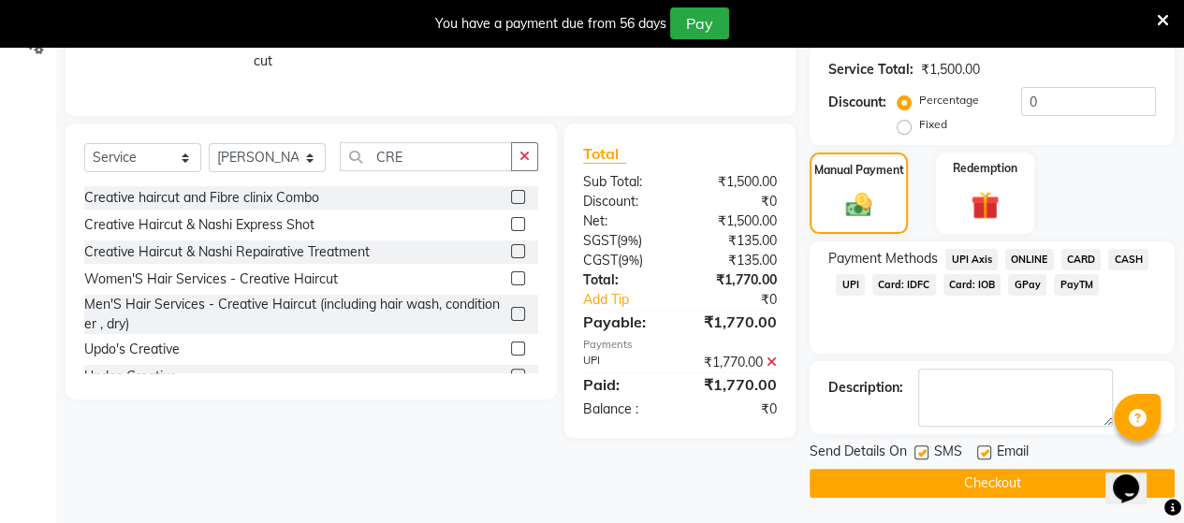
scroll to position [376, 0]
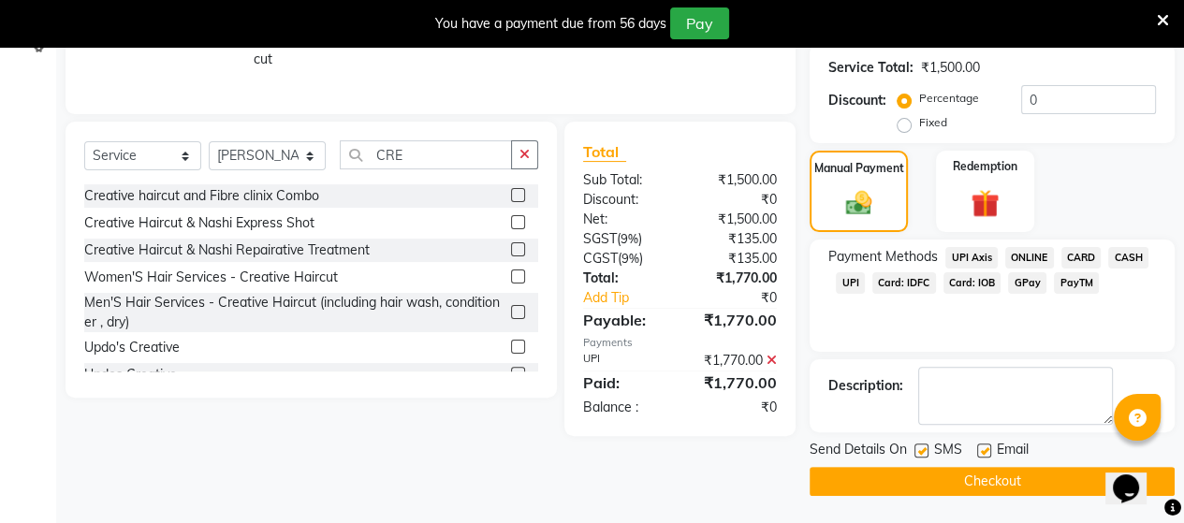
click at [970, 481] on button "Checkout" at bounding box center [992, 481] width 365 height 29
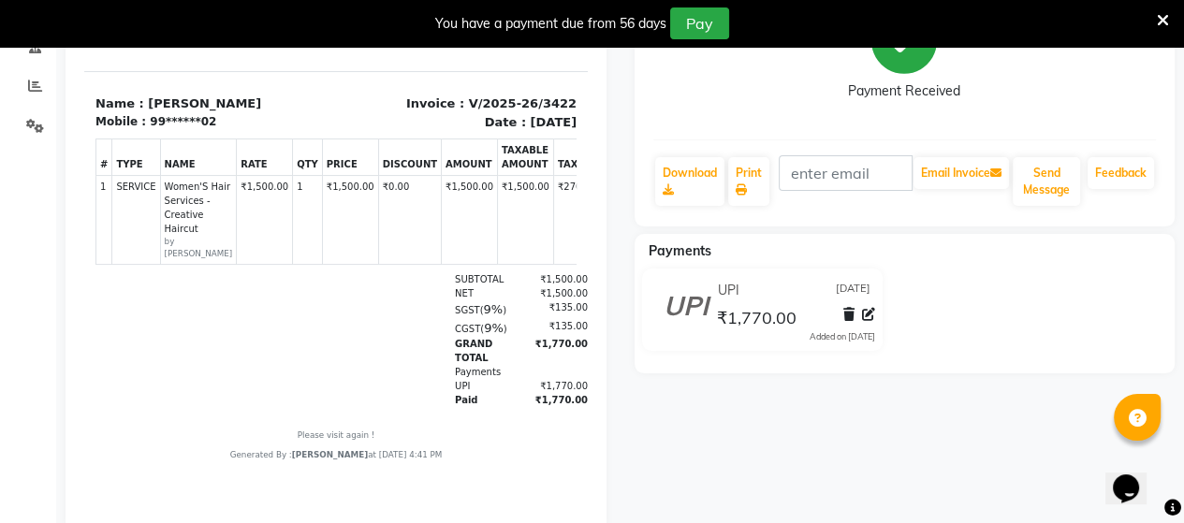
scroll to position [251, 0]
